Goal: Find contact information: Find contact information

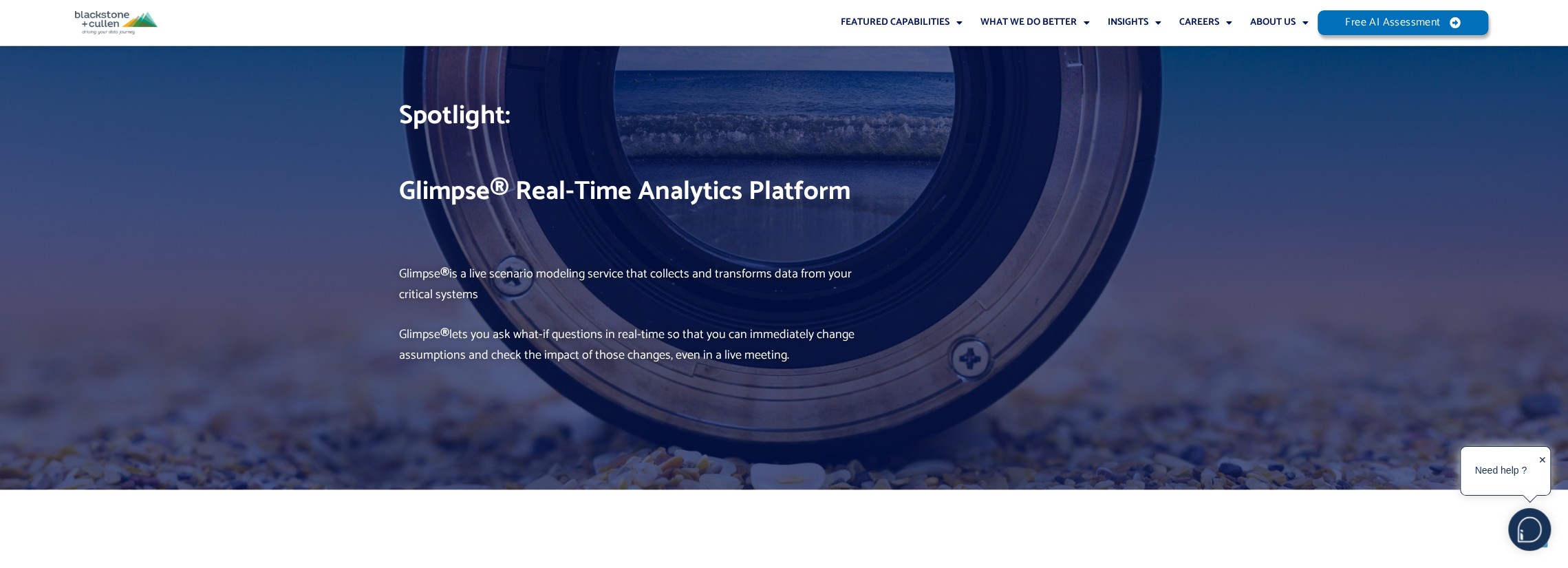
scroll to position [6676, 0]
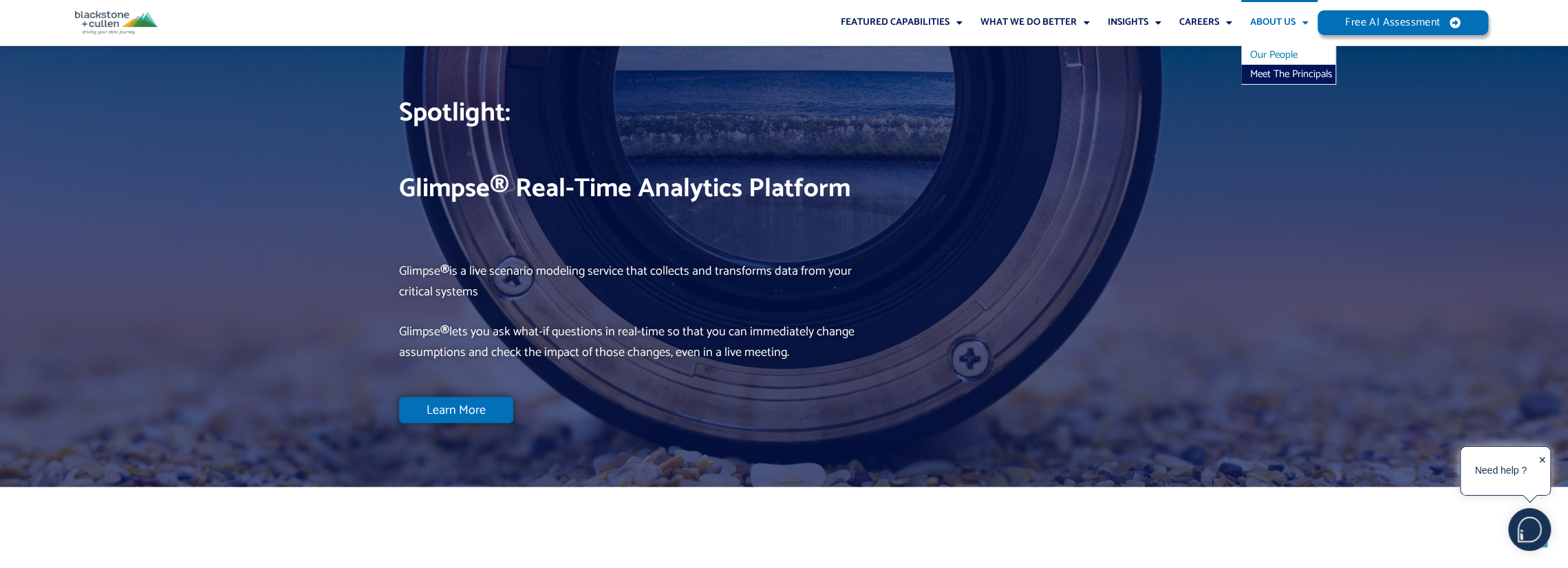
click at [1270, 51] on link "Our People" at bounding box center [1289, 55] width 95 height 20
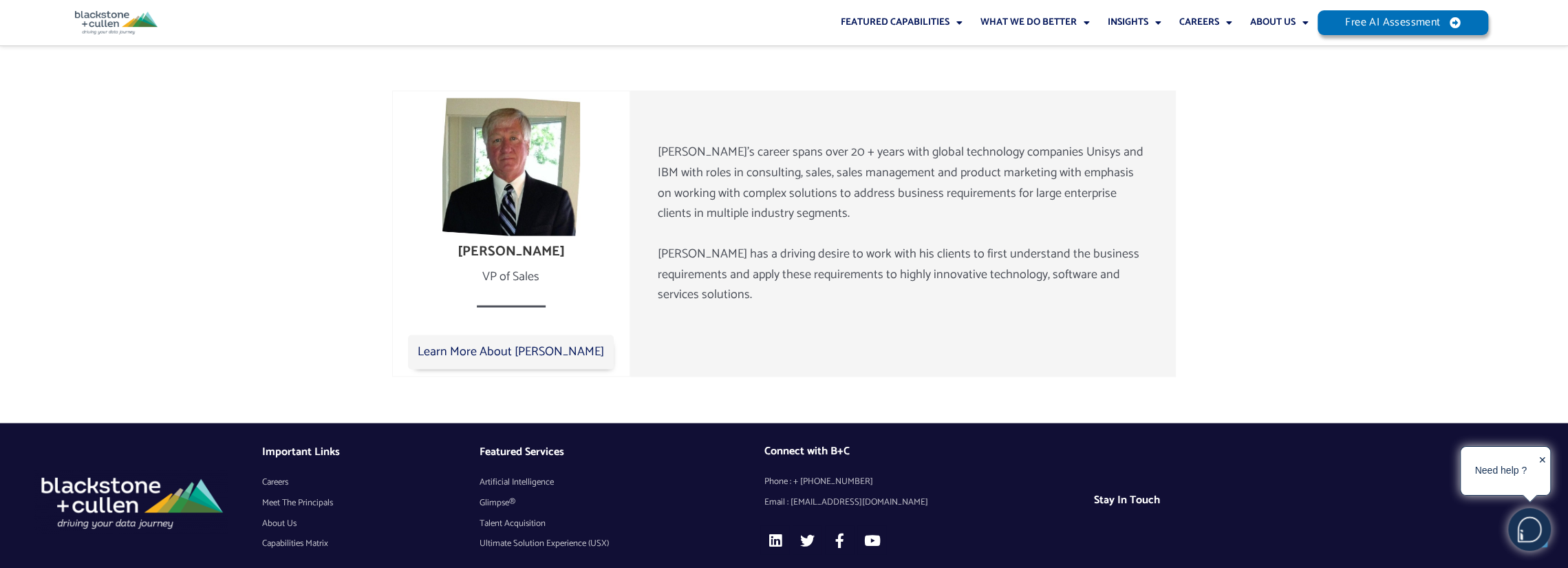
scroll to position [2347, 0]
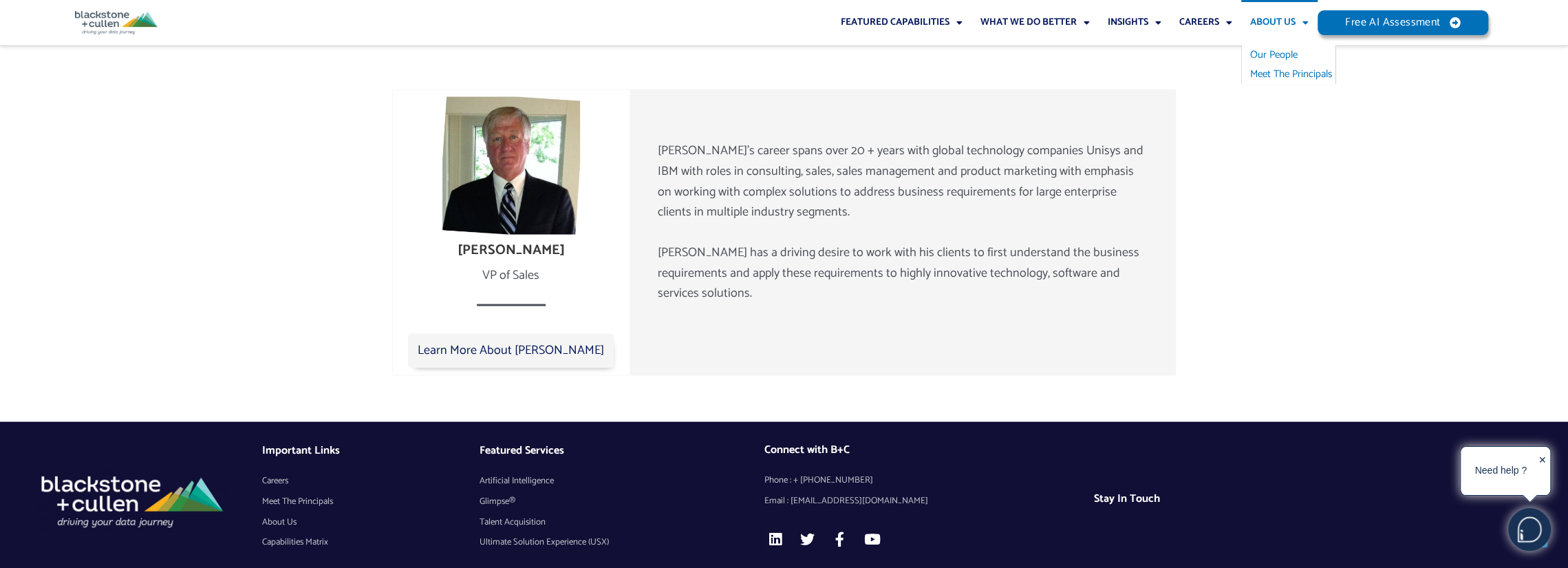
click at [1273, 69] on link "Meet The Principals" at bounding box center [1289, 75] width 95 height 20
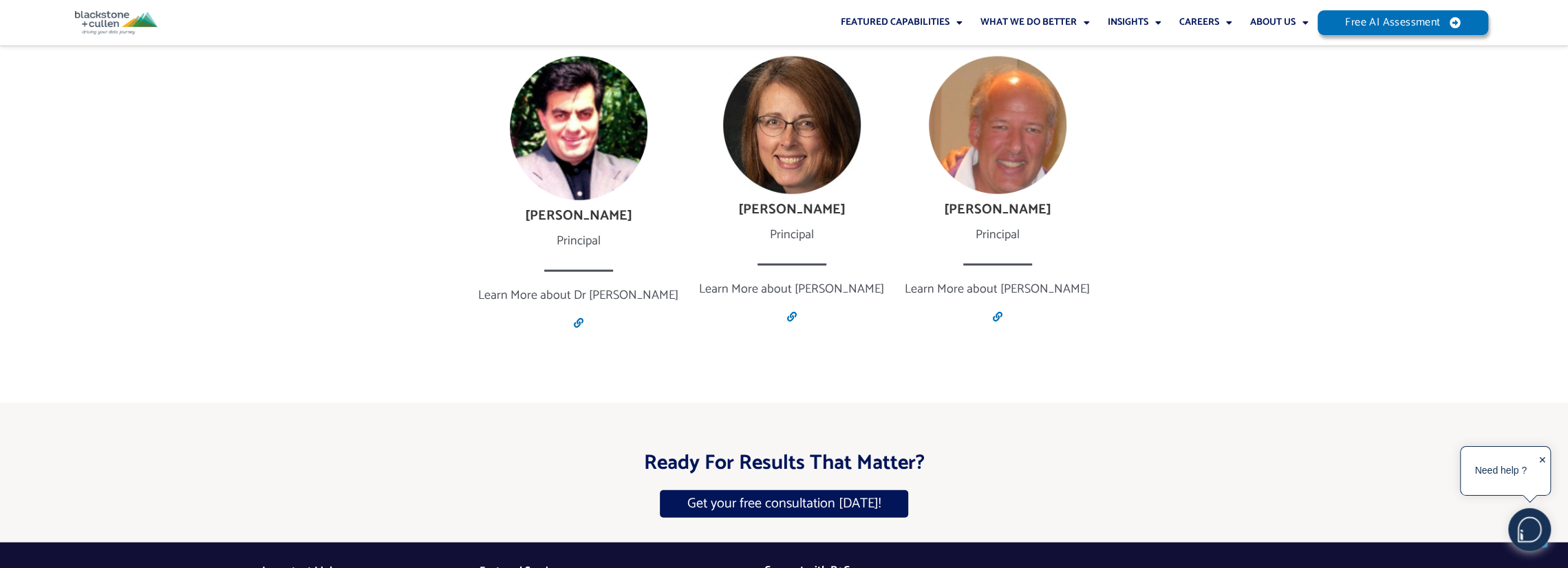
scroll to position [2789, 0]
